Goal: Check status: Check status

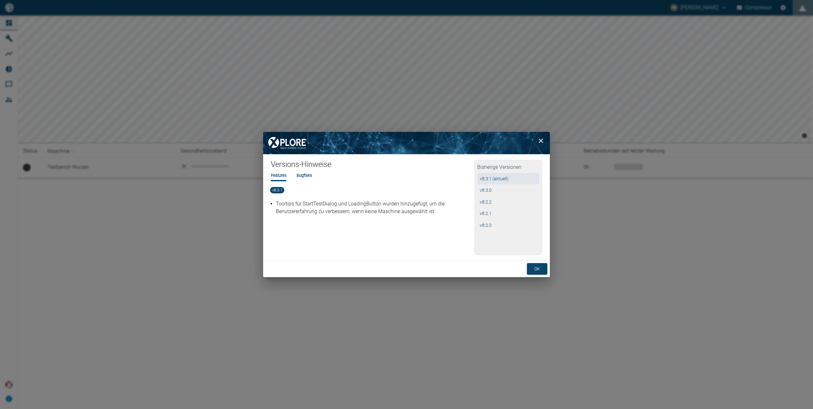
click at [511, 175] on button "v 8.3.1 (aktuell)" at bounding box center [508, 179] width 62 height 12
click at [535, 269] on button "ok" at bounding box center [537, 269] width 20 height 12
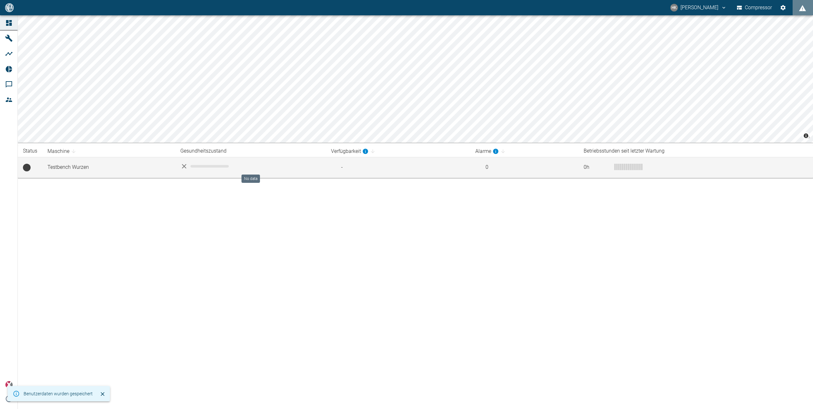
click at [257, 170] on div "No data" at bounding box center [250, 167] width 141 height 8
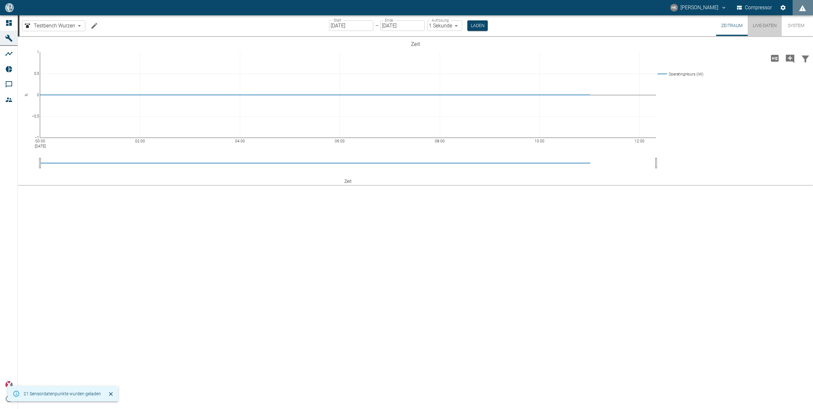
click at [753, 24] on button "Live-Daten" at bounding box center [765, 25] width 34 height 21
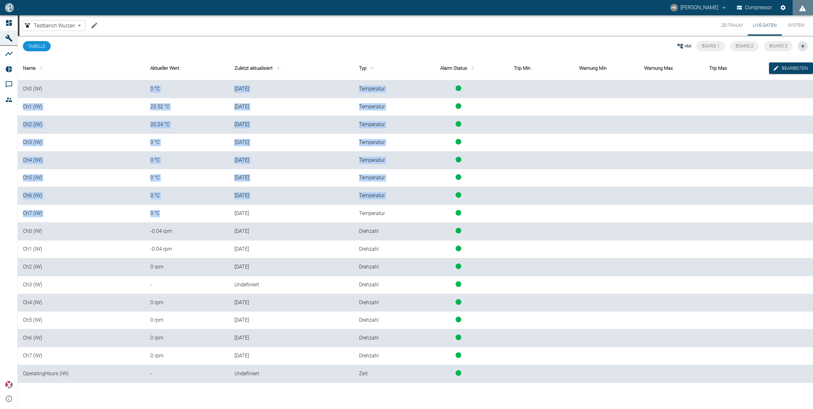
drag, startPoint x: 146, startPoint y: 87, endPoint x: 198, endPoint y: 213, distance: 136.1
click at [198, 213] on tbody "Ch0 (IW) 0 °C [DATE] Temperatur Ch1 (IW) 23.52 °C [DATE] Temperatur Ch2 (IW) 20…" at bounding box center [415, 231] width 795 height 303
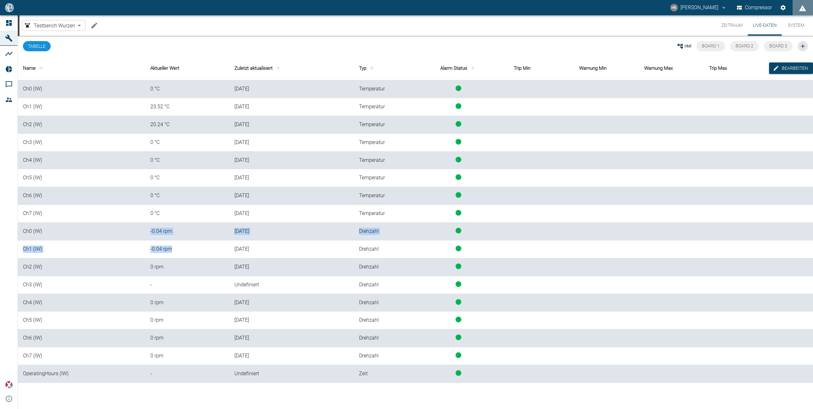
drag, startPoint x: 142, startPoint y: 229, endPoint x: 193, endPoint y: 247, distance: 53.9
click at [193, 247] on tbody "Ch0 (IW) 0 °C [DATE] Temperatur Ch1 (IW) 23.52 °C [DATE] Temperatur Ch2 (IW) 20…" at bounding box center [415, 231] width 795 height 303
click at [210, 26] on div "Testbench Wurzen 24f64169-0514-4c8f-bd75-b3d7192dbca6 ​ Zeitraum Live-Daten Sys…" at bounding box center [416, 25] width 794 height 20
